Goal: Find specific page/section

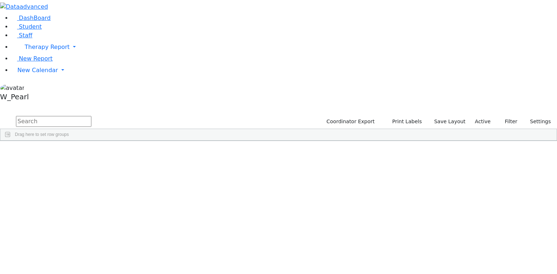
click at [91, 116] on input "text" at bounding box center [53, 121] width 75 height 11
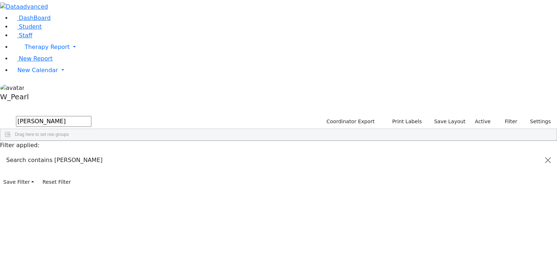
type input "blum"
click at [104, 183] on div "[PERSON_NAME]" at bounding box center [86, 188] width 35 height 10
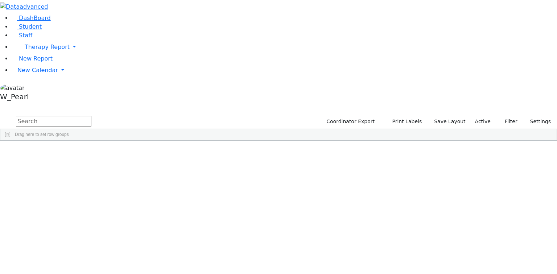
click at [91, 116] on input "text" at bounding box center [53, 121] width 75 height 11
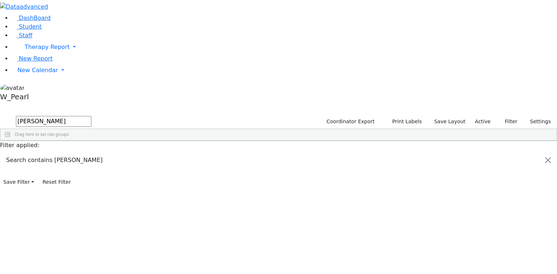
click at [104, 183] on div "[PERSON_NAME]" at bounding box center [86, 188] width 35 height 10
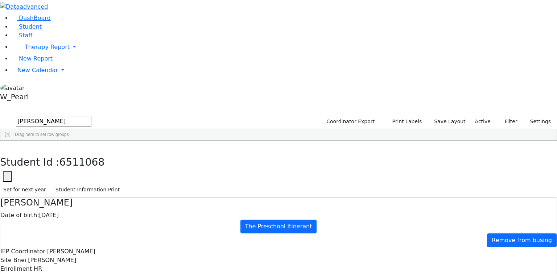
click at [11, 141] on button "button" at bounding box center [5, 148] width 11 height 15
drag, startPoint x: 116, startPoint y: 29, endPoint x: -37, endPoint y: 8, distance: 154.0
click at [0, 8] on html "Printing Please wait. Remaining time 10 seconds. Print Schedule Options Show Bi…" at bounding box center [278, 209] width 557 height 418
type input "k"
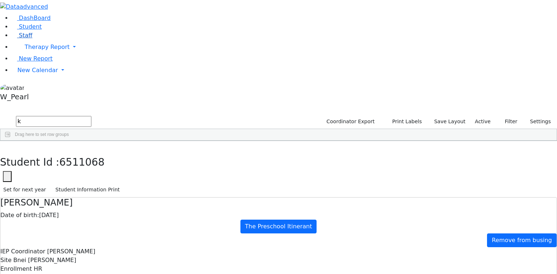
click at [32, 39] on link "Staff" at bounding box center [22, 35] width 21 height 7
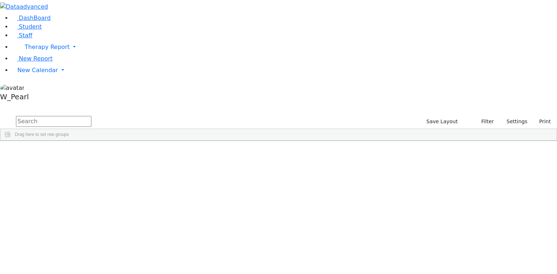
click at [91, 116] on input "text" at bounding box center [53, 121] width 75 height 11
type input "K"
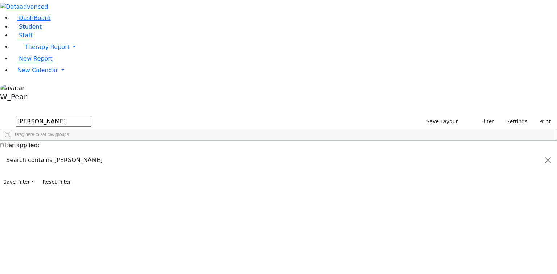
type input "blum"
click at [42, 30] on link "Student" at bounding box center [27, 26] width 30 height 7
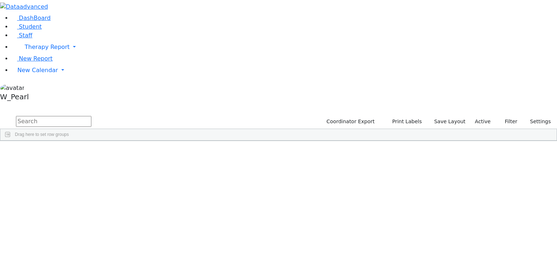
click at [91, 116] on input "text" at bounding box center [53, 121] width 75 height 11
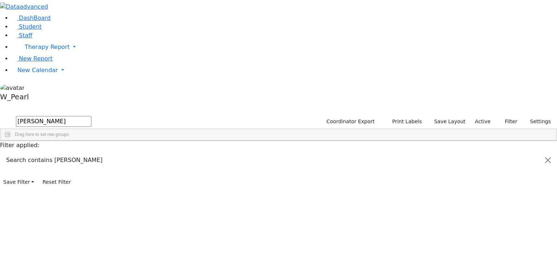
type input "blum"
click at [69, 183] on div "[PERSON_NAME]" at bounding box center [51, 188] width 35 height 10
